Goal: Navigation & Orientation: Go to known website

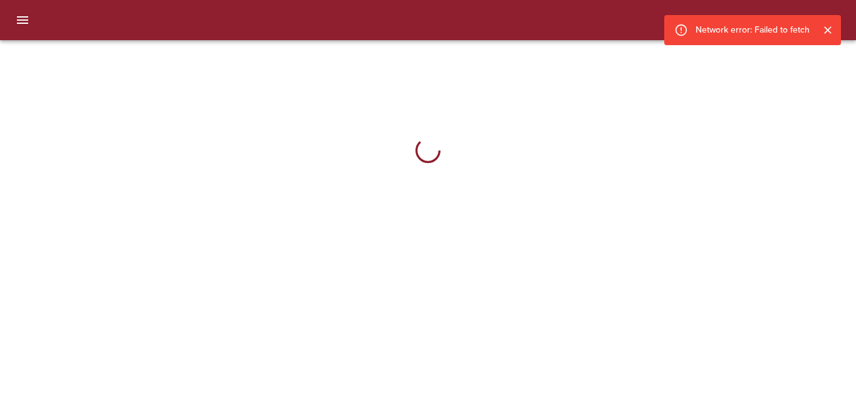
drag, startPoint x: 660, startPoint y: 110, endPoint x: 669, endPoint y: 26, distance: 85.1
click at [660, 107] on div at bounding box center [428, 150] width 572 height 201
click at [831, 30] on icon "Cerrar" at bounding box center [828, 30] width 13 height 13
